Goal: Task Accomplishment & Management: Use online tool/utility

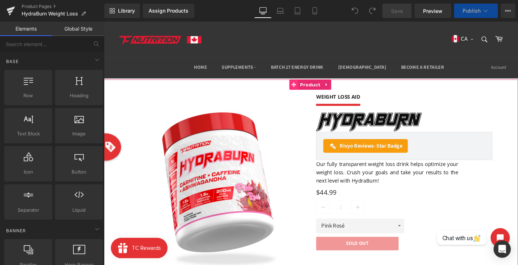
click at [307, 91] on span at bounding box center [302, 87] width 9 height 11
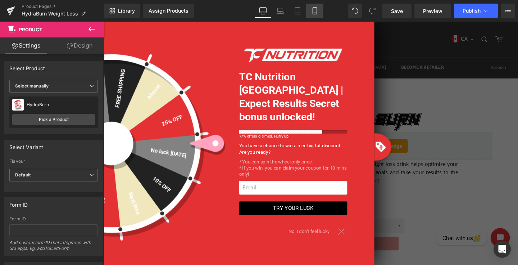
click at [316, 12] on icon at bounding box center [314, 10] width 7 height 7
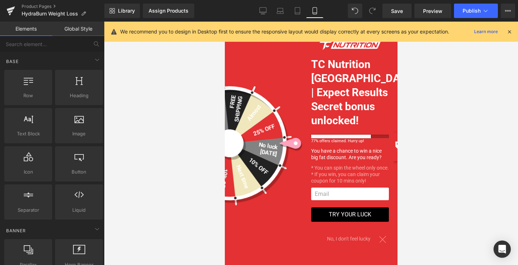
click at [354, 238] on span "No, I don't feel lucky" at bounding box center [350, 238] width 49 height 13
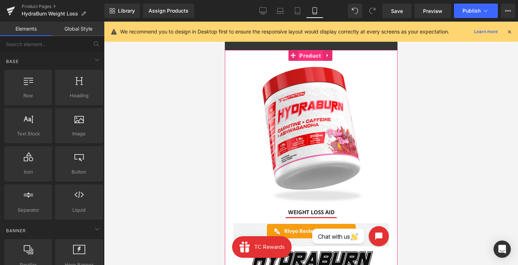
click at [310, 54] on span "Product" at bounding box center [309, 55] width 25 height 11
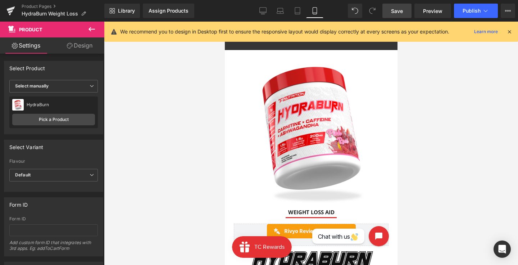
click at [408, 12] on link "Save" at bounding box center [396, 11] width 29 height 14
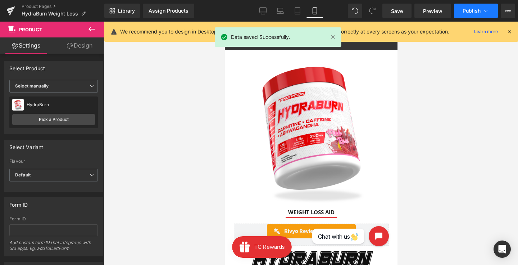
click at [476, 10] on span "Publish" at bounding box center [471, 11] width 18 height 6
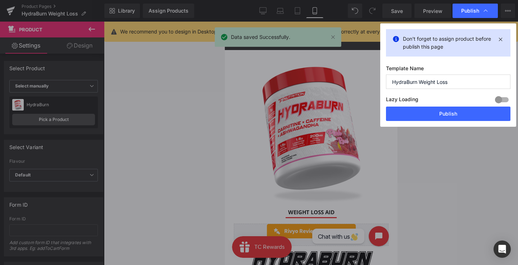
click at [446, 102] on div "Lazy Loading Build Upgrade plan to unlock" at bounding box center [448, 101] width 124 height 12
click at [443, 110] on button "Publish" at bounding box center [448, 113] width 124 height 14
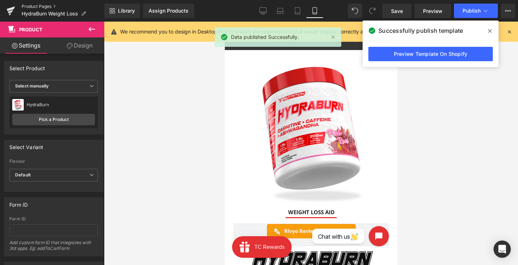
click at [29, 5] on link "Product Pages" at bounding box center [63, 7] width 83 height 6
